Goal: Information Seeking & Learning: Learn about a topic

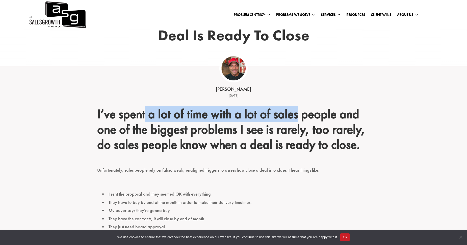
drag, startPoint x: 215, startPoint y: 119, endPoint x: 312, endPoint y: 121, distance: 96.8
click at [309, 121] on h2 "I’ve spent a lot of time with a lot of sales people and one of the biggest prob…" at bounding box center [233, 131] width 273 height 48
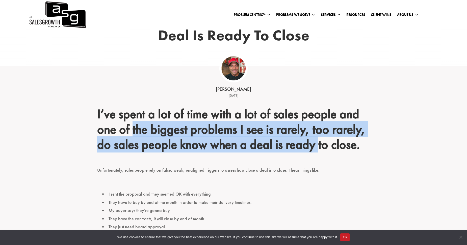
drag, startPoint x: 200, startPoint y: 138, endPoint x: 332, endPoint y: 139, distance: 132.9
click at [332, 139] on h2 "I’ve spent a lot of time with a lot of sales people and one of the biggest prob…" at bounding box center [233, 131] width 273 height 48
drag, startPoint x: 332, startPoint y: 139, endPoint x: 284, endPoint y: 132, distance: 49.3
click at [284, 132] on h2 "I’ve spent a lot of time with a lot of sales people and one of the biggest prob…" at bounding box center [233, 131] width 273 height 48
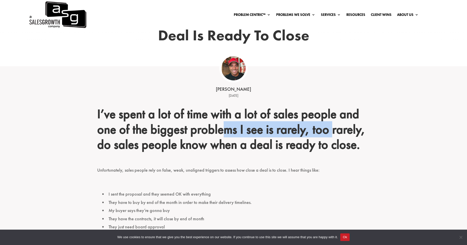
drag, startPoint x: 228, startPoint y: 133, endPoint x: 336, endPoint y: 131, distance: 107.9
click at [336, 131] on h2 "I’ve spent a lot of time with a lot of sales people and one of the biggest prob…" at bounding box center [233, 131] width 273 height 48
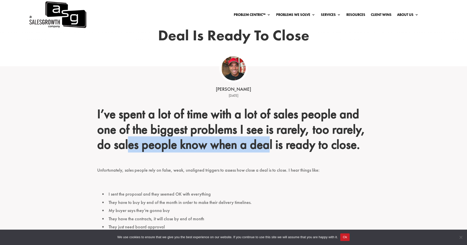
drag, startPoint x: 229, startPoint y: 151, endPoint x: 274, endPoint y: 151, distance: 45.2
click at [274, 151] on h2 "I’ve spent a lot of time with a lot of sales people and one of the biggest prob…" at bounding box center [233, 131] width 273 height 48
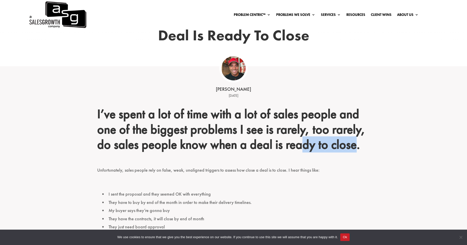
drag, startPoint x: 274, startPoint y: 151, endPoint x: 355, endPoint y: 147, distance: 80.4
click at [355, 147] on h2 "I’ve spent a lot of time with a lot of sales people and one of the biggest prob…" at bounding box center [233, 131] width 273 height 48
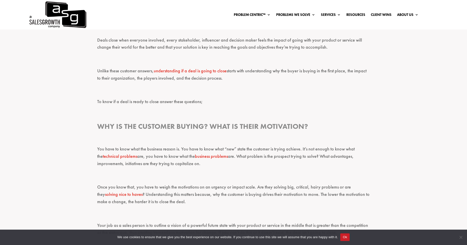
scroll to position [328, 0]
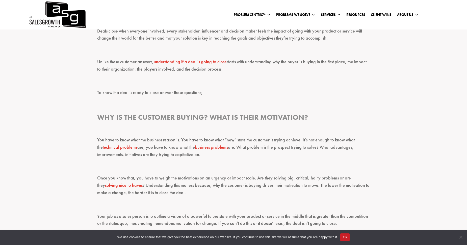
click at [347, 236] on button "Ok" at bounding box center [344, 238] width 9 height 8
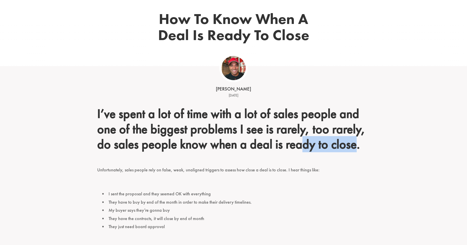
scroll to position [152, 0]
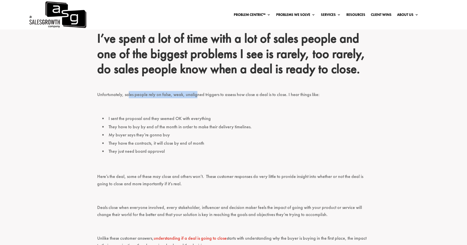
drag, startPoint x: 132, startPoint y: 97, endPoint x: 200, endPoint y: 94, distance: 68.2
click at [200, 94] on p "Unfortunately, sales people rely on false, weak, unaligned triggers to assess h…" at bounding box center [233, 97] width 273 height 12
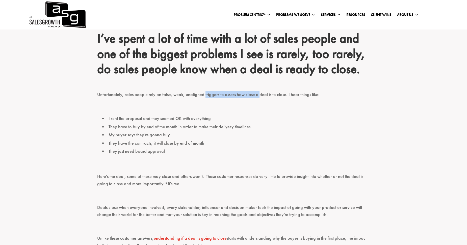
drag, startPoint x: 200, startPoint y: 94, endPoint x: 259, endPoint y: 94, distance: 58.3
click at [259, 94] on p "Unfortunately, sales people rely on false, weak, unaligned triggers to assess h…" at bounding box center [233, 97] width 273 height 12
drag, startPoint x: 259, startPoint y: 94, endPoint x: 305, endPoint y: 95, distance: 46.7
click at [305, 95] on p "Unfortunately, sales people rely on false, weak, unaligned triggers to assess h…" at bounding box center [233, 97] width 273 height 12
drag, startPoint x: 158, startPoint y: 117, endPoint x: 177, endPoint y: 117, distance: 18.9
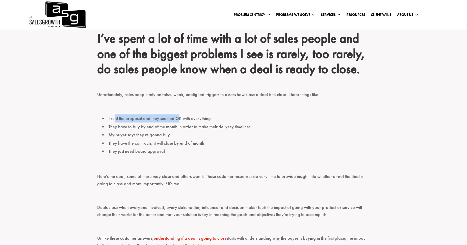
click at [177, 117] on li "I sent the proposal and they seemed OK with everything" at bounding box center [236, 119] width 268 height 8
drag, startPoint x: 177, startPoint y: 117, endPoint x: 215, endPoint y: 118, distance: 37.9
click at [215, 118] on li "I sent the proposal and they seemed OK with everything" at bounding box center [236, 119] width 268 height 8
drag, startPoint x: 119, startPoint y: 127, endPoint x: 172, endPoint y: 126, distance: 53.3
click at [172, 126] on li "They have to buy by end of the month in order to make their delivery timelines." at bounding box center [236, 127] width 268 height 8
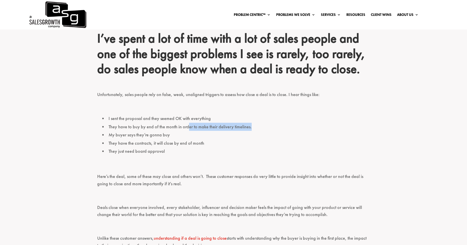
drag, startPoint x: 172, startPoint y: 126, endPoint x: 259, endPoint y: 128, distance: 87.2
click at [259, 128] on li "They have to buy by end of the month in order to make their delivery timelines." at bounding box center [236, 127] width 268 height 8
drag, startPoint x: 126, startPoint y: 136, endPoint x: 171, endPoint y: 136, distance: 46.0
click at [171, 136] on li "My buyer says they’re gonna buy" at bounding box center [236, 135] width 268 height 8
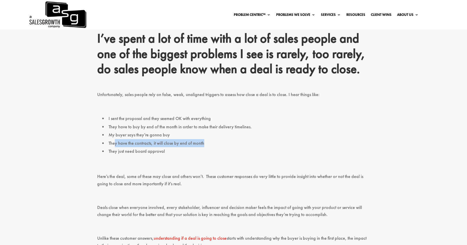
drag, startPoint x: 172, startPoint y: 143, endPoint x: 209, endPoint y: 143, distance: 36.9
click at [209, 143] on li "They have the contracts, it will close by end of month" at bounding box center [236, 143] width 268 height 8
drag, startPoint x: 109, startPoint y: 153, endPoint x: 165, endPoint y: 150, distance: 55.9
click at [165, 149] on li "They just need board approval" at bounding box center [236, 151] width 268 height 8
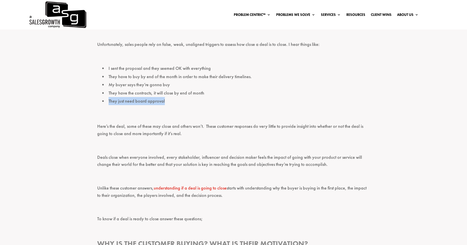
scroll to position [202, 0]
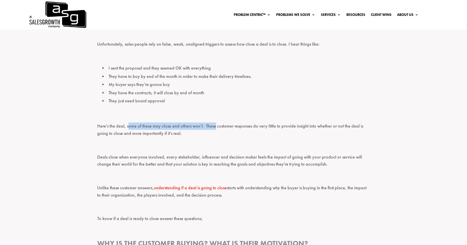
drag, startPoint x: 167, startPoint y: 127, endPoint x: 215, endPoint y: 127, distance: 48.0
click at [215, 127] on p "Here’s the deal, some of these may close and others won’t. These customer respo…" at bounding box center [233, 132] width 273 height 19
drag, startPoint x: 215, startPoint y: 127, endPoint x: 221, endPoint y: 126, distance: 6.1
click at [221, 126] on p "Here’s the deal, some of these may close and others won’t. These customer respo…" at bounding box center [233, 132] width 273 height 19
drag, startPoint x: 210, startPoint y: 126, endPoint x: 278, endPoint y: 125, distance: 67.7
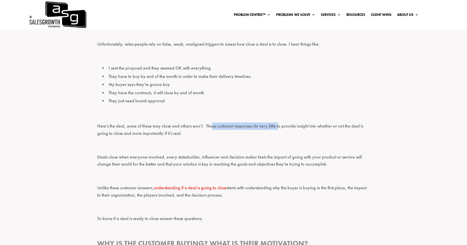
click at [278, 125] on p "Here’s the deal, some of these may close and others won’t. These customer respo…" at bounding box center [233, 132] width 273 height 19
drag, startPoint x: 278, startPoint y: 125, endPoint x: 355, endPoint y: 128, distance: 76.8
click at [355, 128] on p "Here’s the deal, some of these may close and others won’t. These customer respo…" at bounding box center [233, 132] width 273 height 19
drag, startPoint x: 111, startPoint y: 134, endPoint x: 196, endPoint y: 136, distance: 85.4
click at [196, 136] on p "Here’s the deal, some of these may close and others won’t. These customer respo…" at bounding box center [233, 132] width 273 height 19
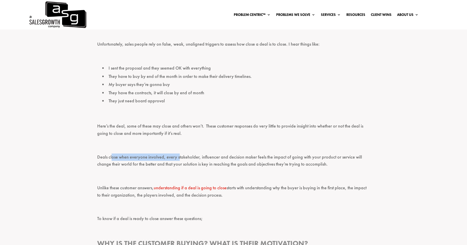
drag, startPoint x: 136, startPoint y: 158, endPoint x: 178, endPoint y: 160, distance: 41.5
click at [178, 160] on p "Deals close when everyone involved, every stakeholder, influencer and decision …" at bounding box center [233, 163] width 273 height 19
drag, startPoint x: 178, startPoint y: 160, endPoint x: 272, endPoint y: 156, distance: 94.3
click at [272, 156] on p "Deals close when everyone involved, every stakeholder, influencer and decision …" at bounding box center [233, 163] width 273 height 19
drag, startPoint x: 288, startPoint y: 156, endPoint x: 358, endPoint y: 157, distance: 70.0
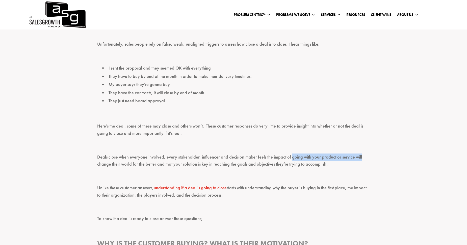
click at [358, 157] on p "Deals close when everyone involved, every stakeholder, influencer and decision …" at bounding box center [233, 163] width 273 height 19
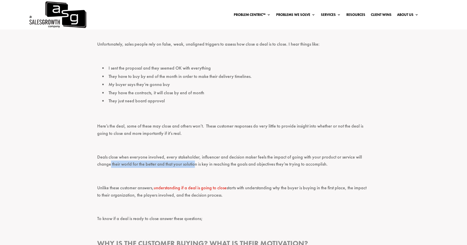
click at [193, 165] on p "Deals close when everyone involved, every stakeholder, influencer and decision …" at bounding box center [233, 163] width 273 height 19
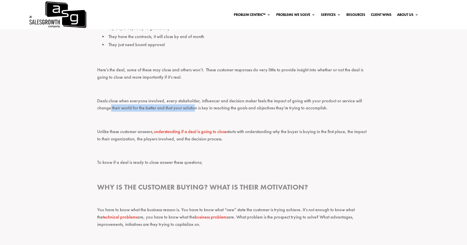
scroll to position [303, 0]
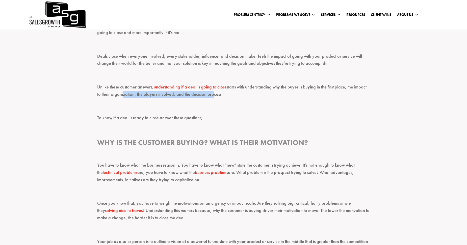
drag, startPoint x: 123, startPoint y: 94, endPoint x: 210, endPoint y: 95, distance: 86.4
click at [210, 95] on p "Unlike these customer answers, understanding if a deal is going to close starts…" at bounding box center [233, 93] width 273 height 19
